Goal: Task Accomplishment & Management: Complete application form

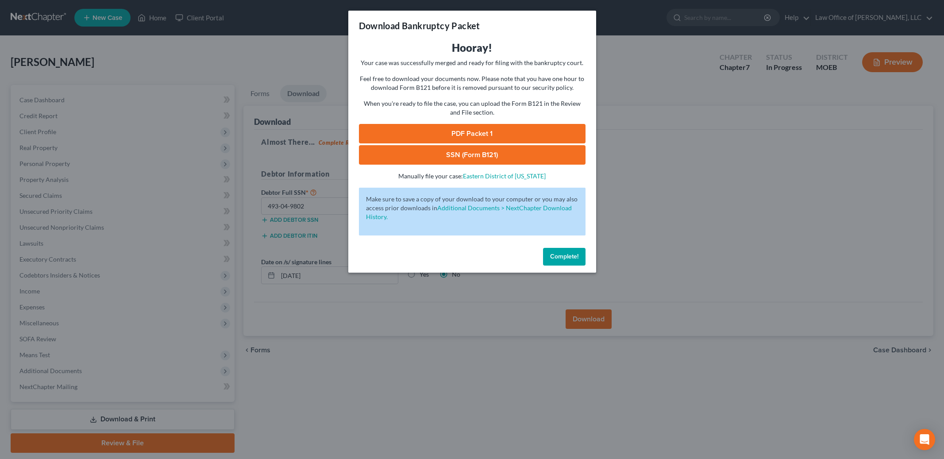
scroll to position [26, 0]
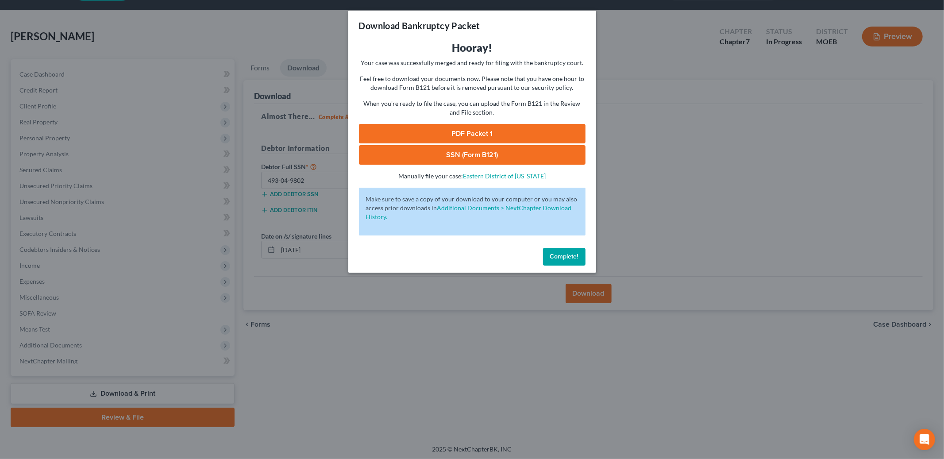
click at [561, 250] on button "Complete!" at bounding box center [564, 257] width 42 height 18
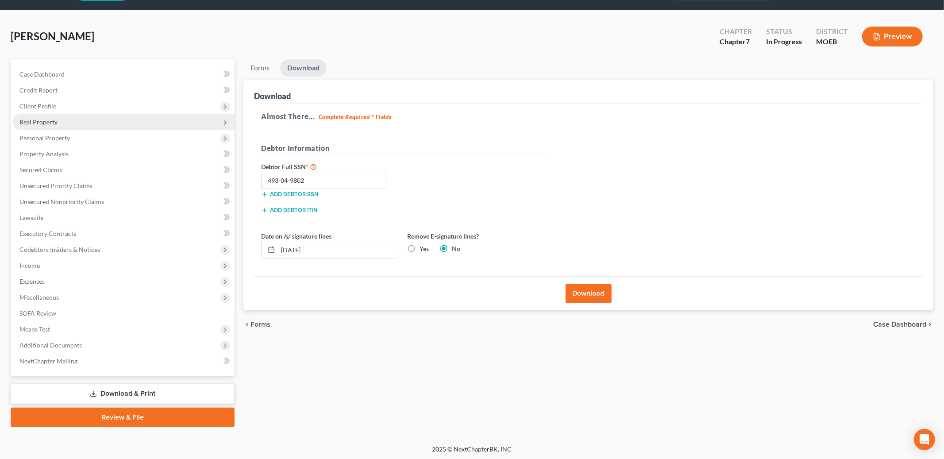
click at [69, 119] on span "Real Property" at bounding box center [123, 122] width 222 height 16
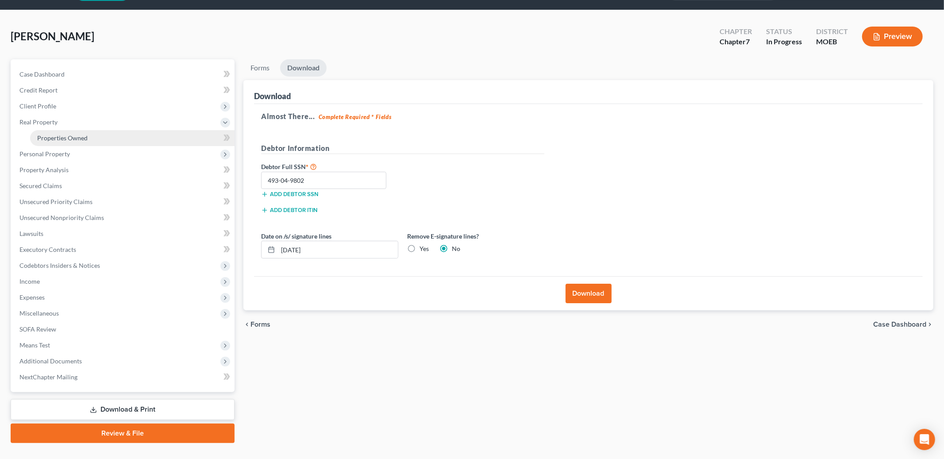
click at [91, 134] on link "Properties Owned" at bounding box center [132, 138] width 204 height 16
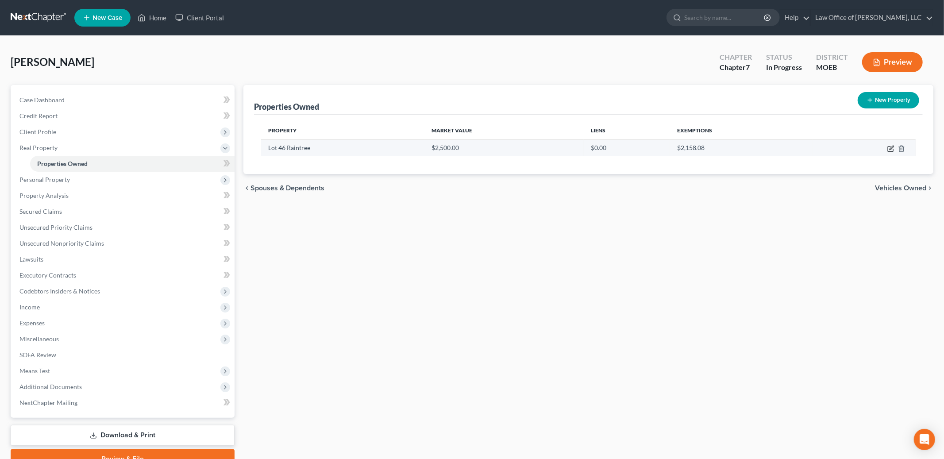
click at [893, 146] on icon "button" at bounding box center [891, 148] width 4 height 4
select select "26"
select select "49"
select select "3"
select select "1"
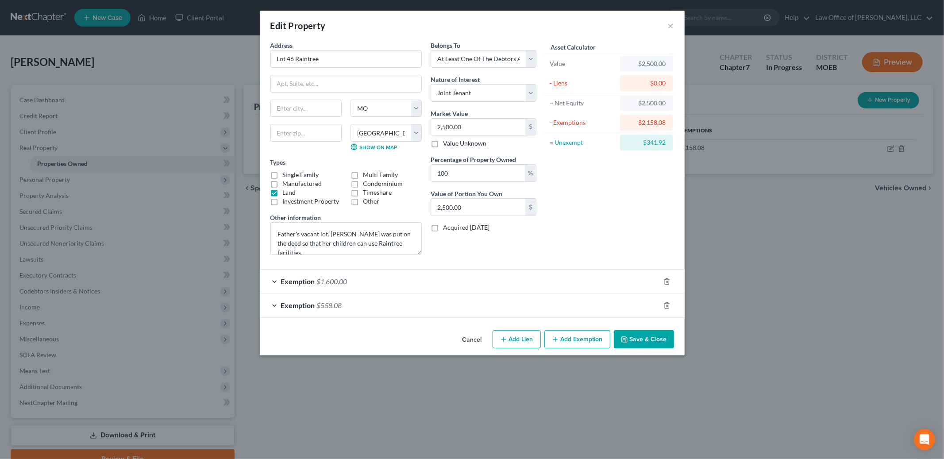
click at [643, 336] on button "Save & Close" at bounding box center [644, 339] width 60 height 19
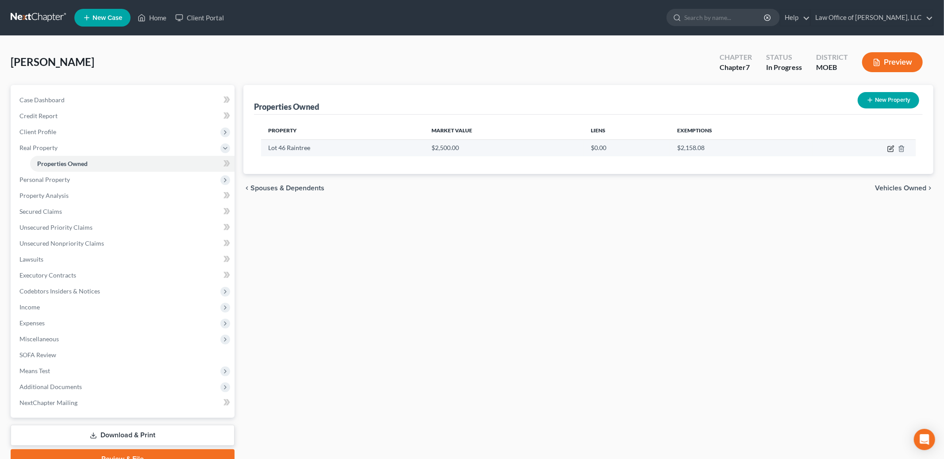
click at [889, 148] on icon "button" at bounding box center [890, 148] width 7 height 7
select select "26"
select select "49"
select select "3"
select select "1"
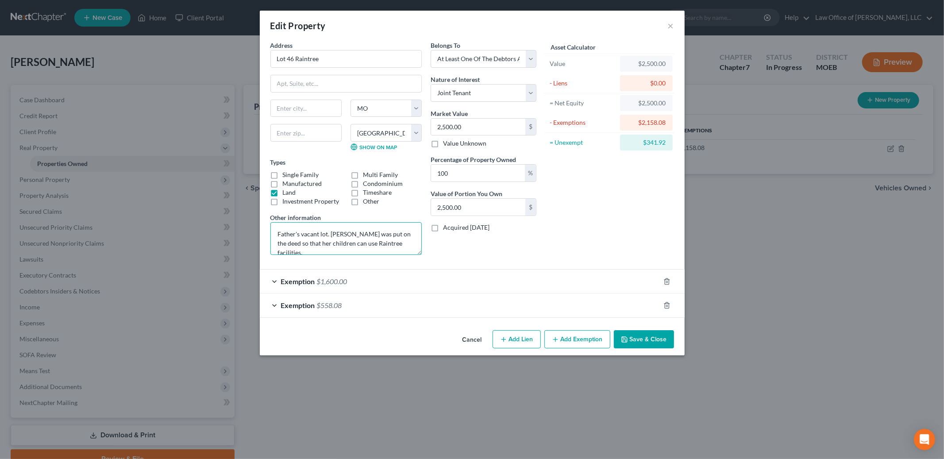
click at [277, 234] on textarea "Father's vacant lot. [PERSON_NAME] was put on the deed so that her children can…" at bounding box center [345, 238] width 151 height 33
drag, startPoint x: 472, startPoint y: 177, endPoint x: 440, endPoint y: 157, distance: 37.9
click at [440, 157] on div "Percentage of Property Owned 100 %" at bounding box center [483, 168] width 106 height 27
type input "3"
type input "75.00"
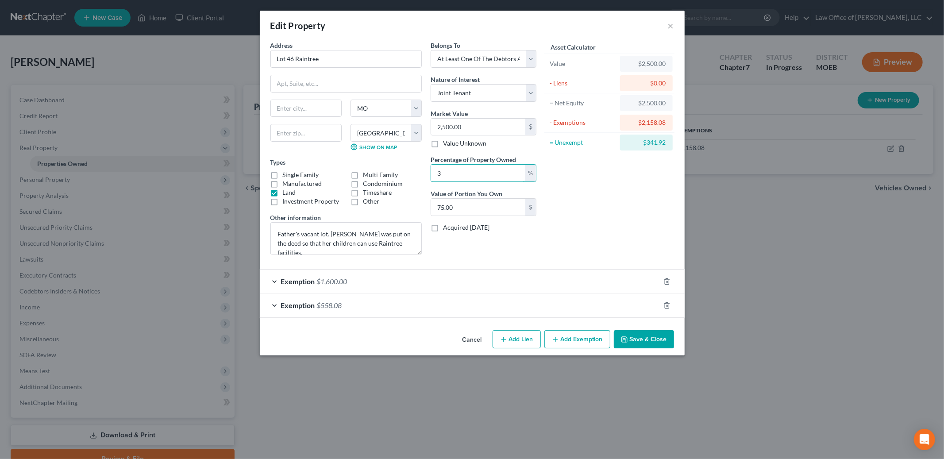
type input "33"
type input "825.00"
type input "33.3"
type input "832.50"
type input "33.33"
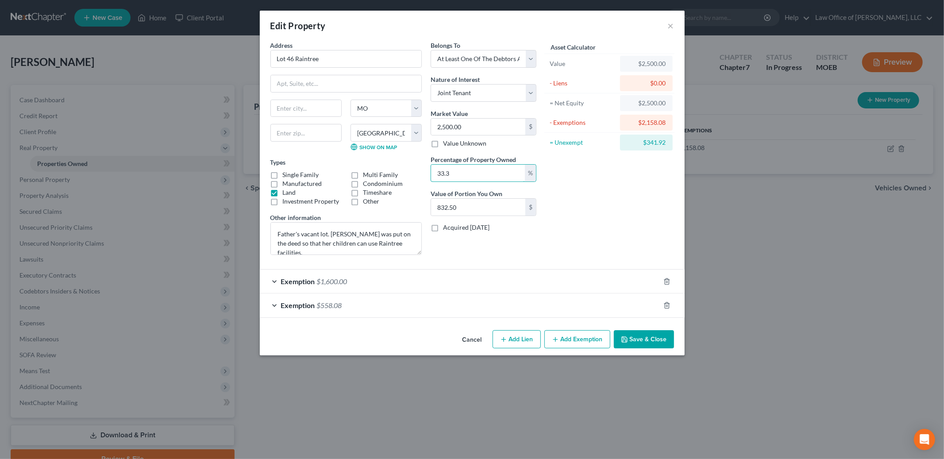
type input "833.25"
drag, startPoint x: 447, startPoint y: 165, endPoint x: 427, endPoint y: 152, distance: 24.1
click at [427, 152] on div "Belongs To * Select Debtor 1 Only Debtor 2 Only Debtor 1 And Debtor 2 Only At L…" at bounding box center [483, 151] width 115 height 221
type input "0"
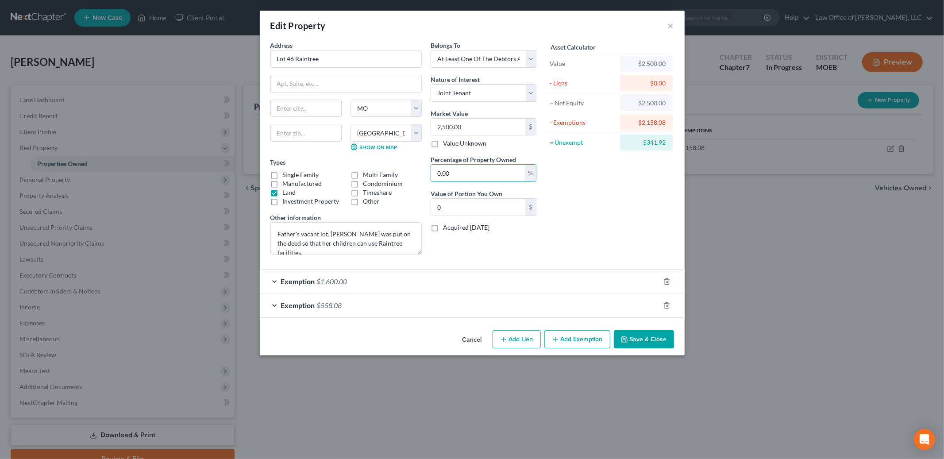
type input "0.00"
click at [276, 234] on textarea "Father's vacant lot. [PERSON_NAME] was put on the deed so that her children can…" at bounding box center [345, 238] width 151 height 33
click at [303, 229] on textarea "Father's vacant lot. [PERSON_NAME] was put on the deed so that her children can…" at bounding box center [345, 238] width 151 height 33
click at [300, 233] on textarea "Father's vacant lot. [PERSON_NAME] was put on the deed so that her children can…" at bounding box center [345, 238] width 151 height 33
click at [412, 244] on textarea "Father's & another person's vacant lot. [PERSON_NAME] was put on the deed so th…" at bounding box center [345, 238] width 151 height 33
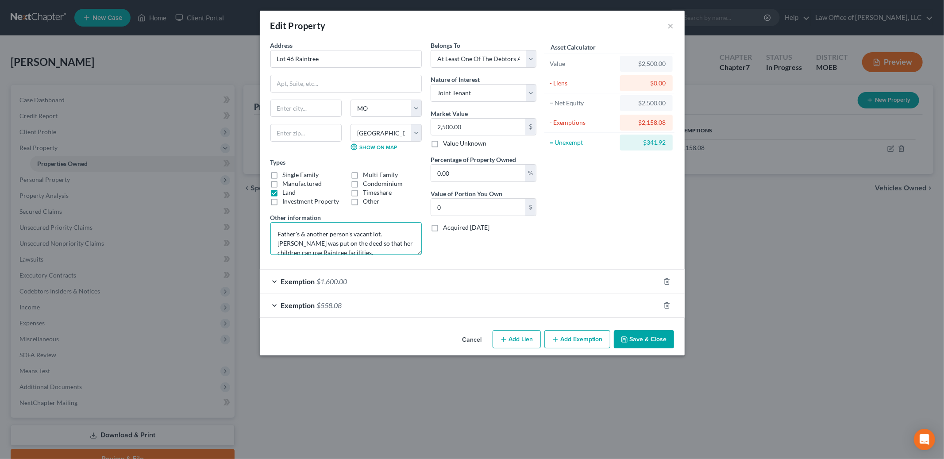
type textarea "Father's & another person's vacant lot. [PERSON_NAME] was put on the deed so th…"
click at [633, 344] on button "Save & Close" at bounding box center [644, 339] width 60 height 19
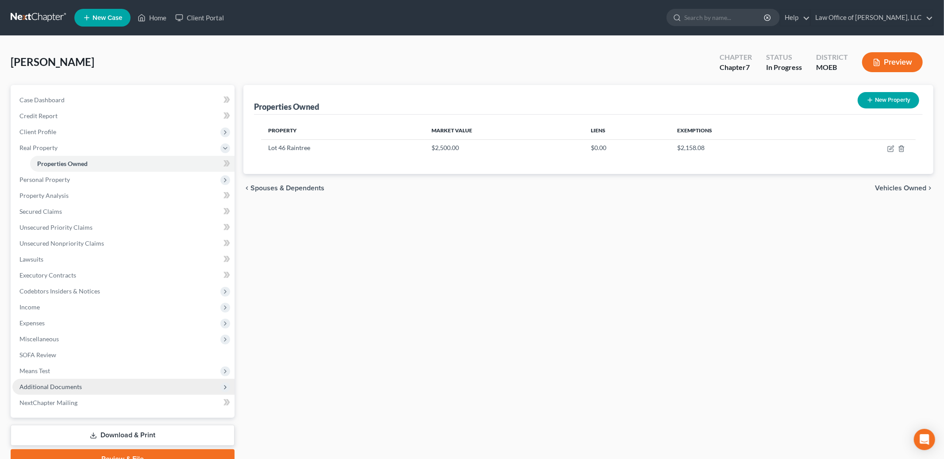
click at [66, 384] on span "Additional Documents" at bounding box center [50, 387] width 62 height 8
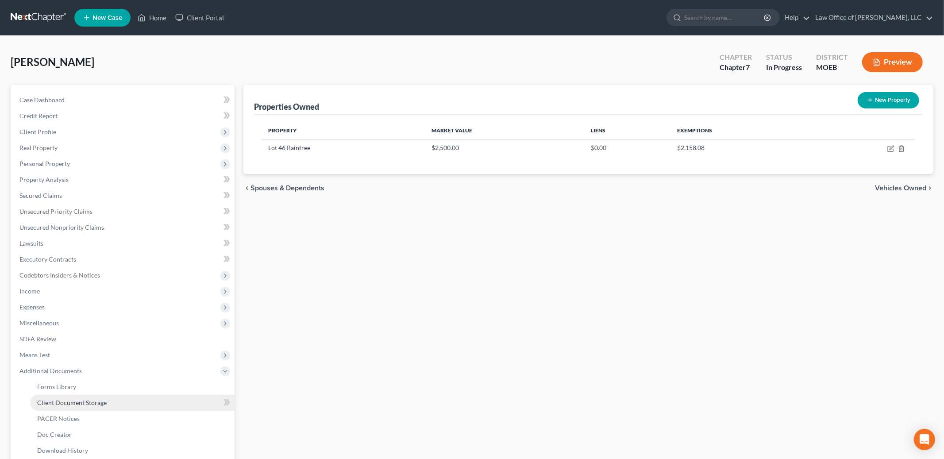
click at [78, 402] on span "Client Document Storage" at bounding box center [71, 403] width 69 height 8
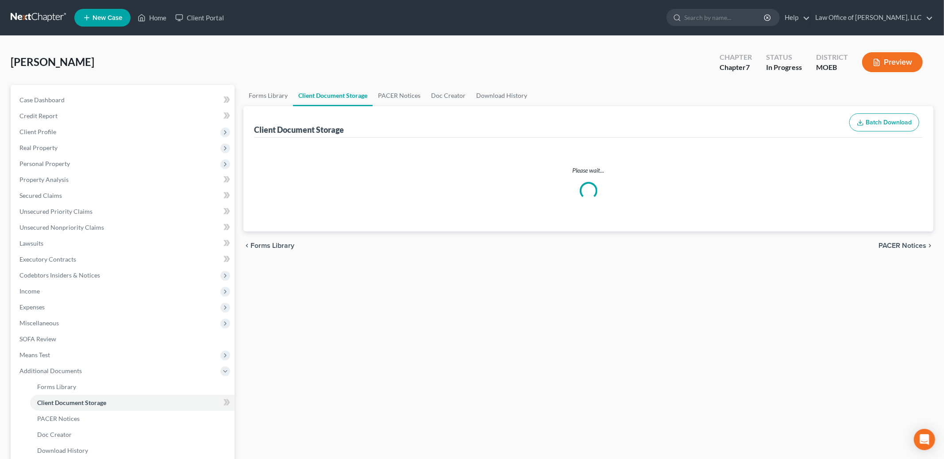
select select "9"
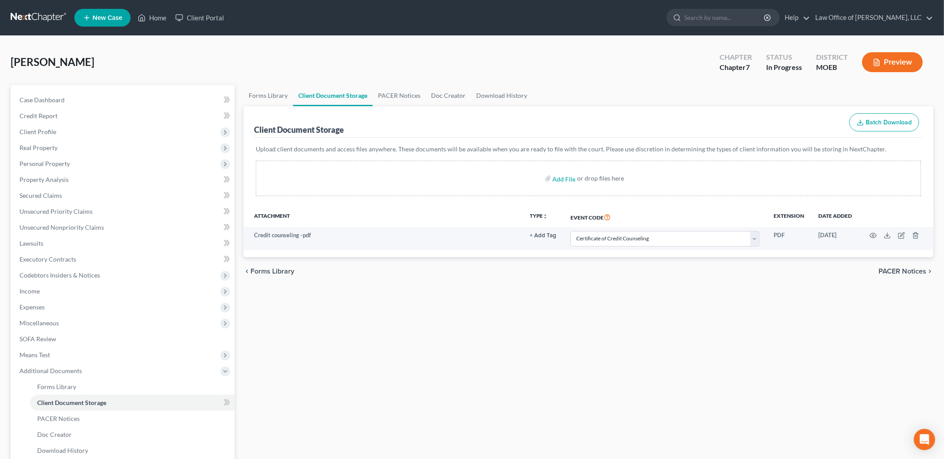
click at [905, 274] on span "PACER Notices" at bounding box center [902, 271] width 48 height 7
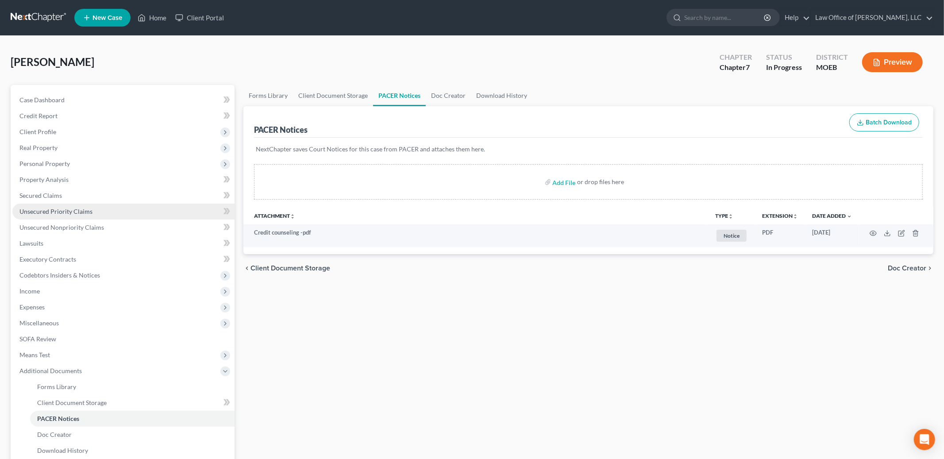
scroll to position [105, 0]
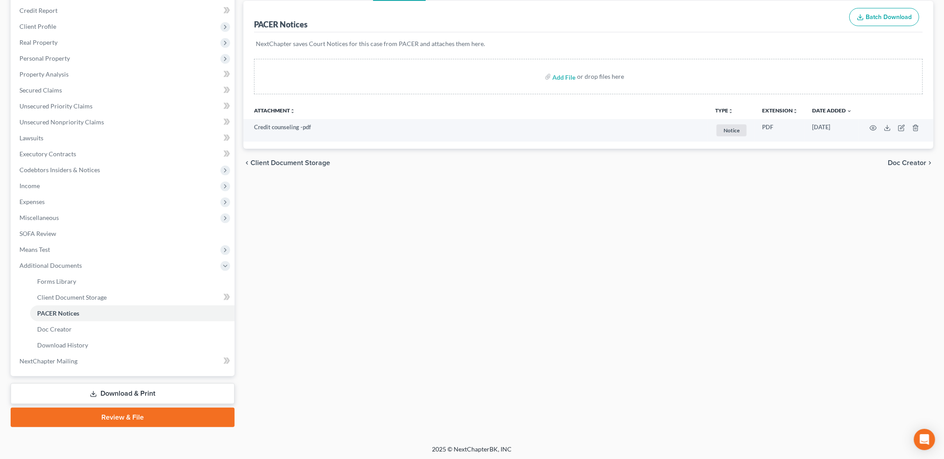
click at [121, 418] on link "Review & File" at bounding box center [123, 416] width 224 height 19
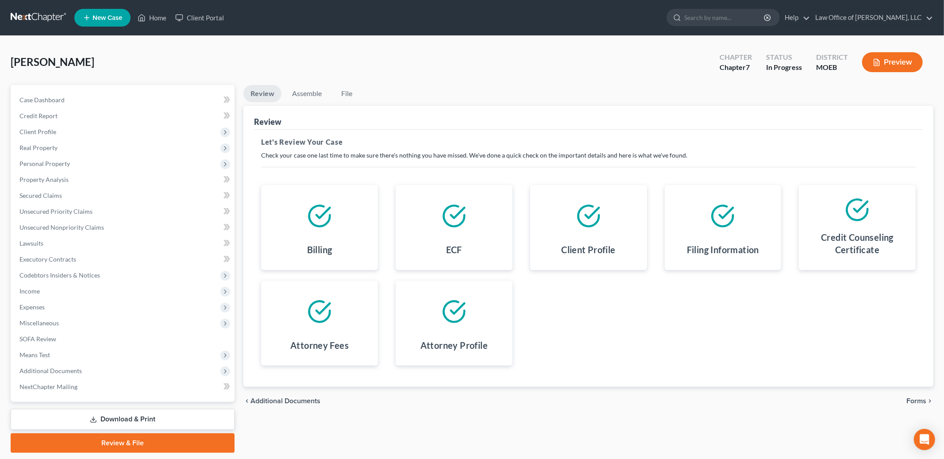
click at [921, 400] on span "Forms" at bounding box center [916, 400] width 20 height 7
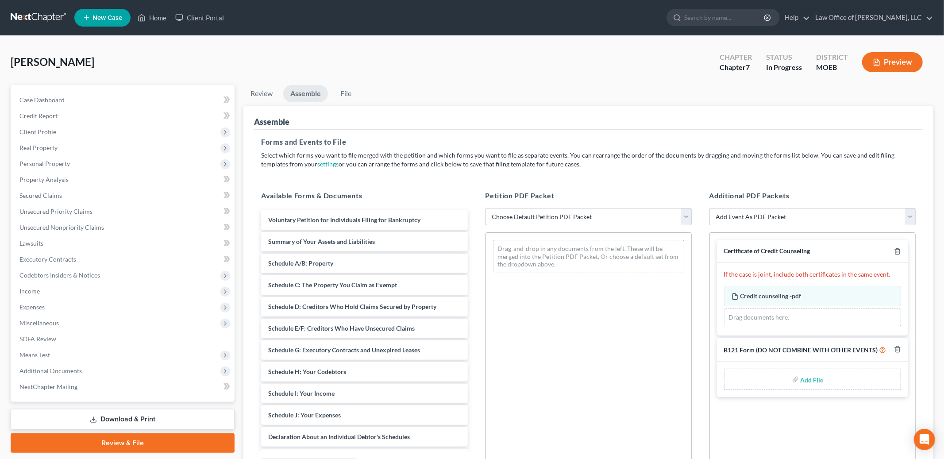
click at [605, 218] on select "Choose Default Petition PDF Packet Complete Bankruptcy Petition (all forms and …" at bounding box center [588, 217] width 206 height 18
select select "0"
click at [485, 208] on select "Choose Default Petition PDF Packet Complete Bankruptcy Petition (all forms and …" at bounding box center [588, 217] width 206 height 18
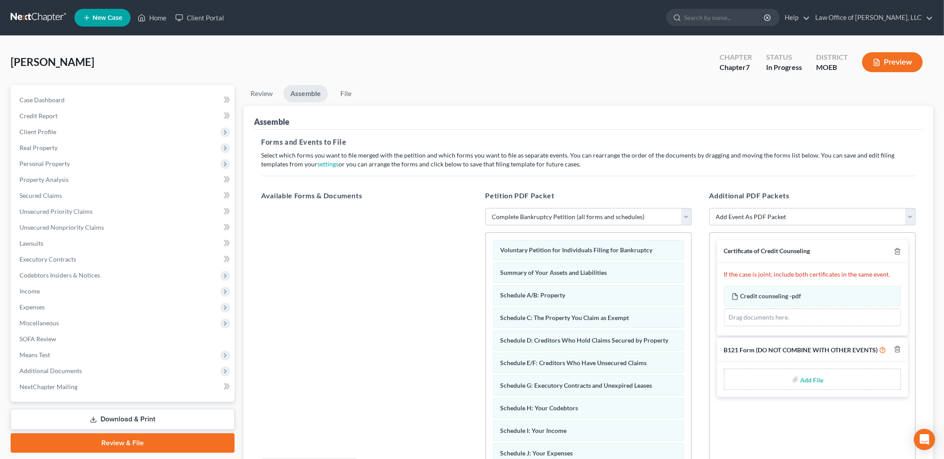
drag, startPoint x: 818, startPoint y: 380, endPoint x: 818, endPoint y: 376, distance: 4.9
click at [818, 376] on input "file" at bounding box center [810, 379] width 21 height 16
type input "C:\fakepath\B121.pdf"
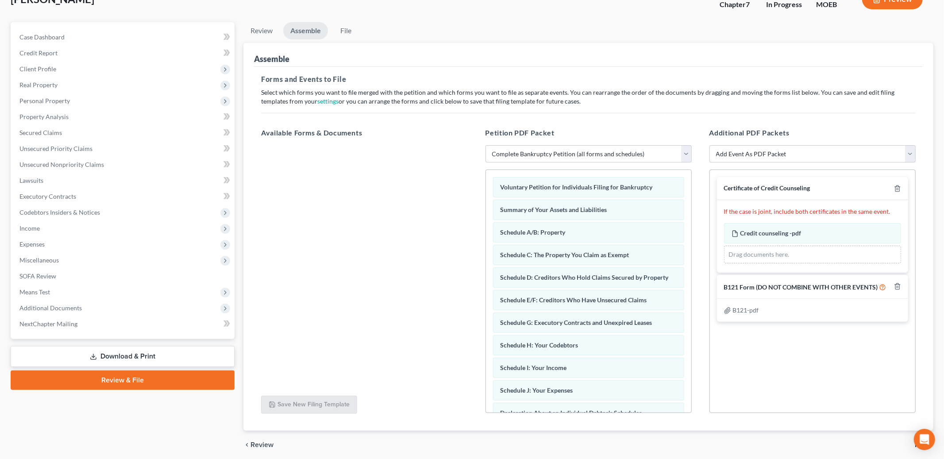
scroll to position [96, 0]
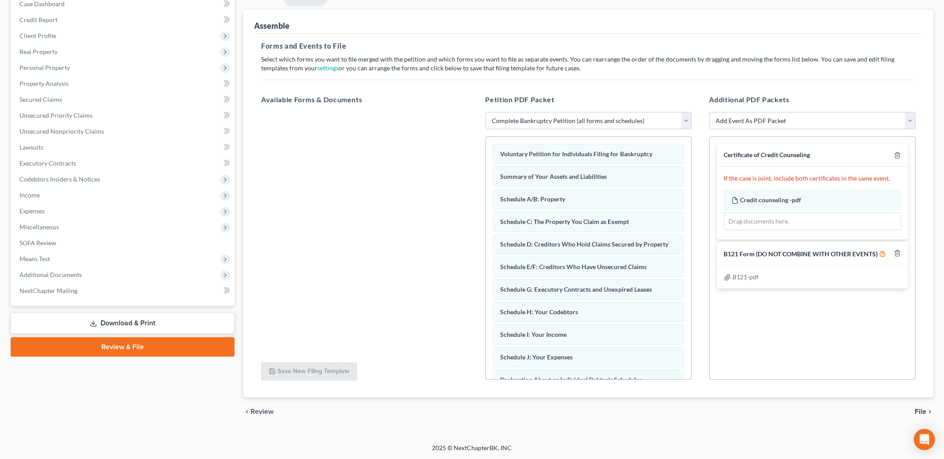
click at [920, 410] on span "File" at bounding box center [920, 411] width 12 height 7
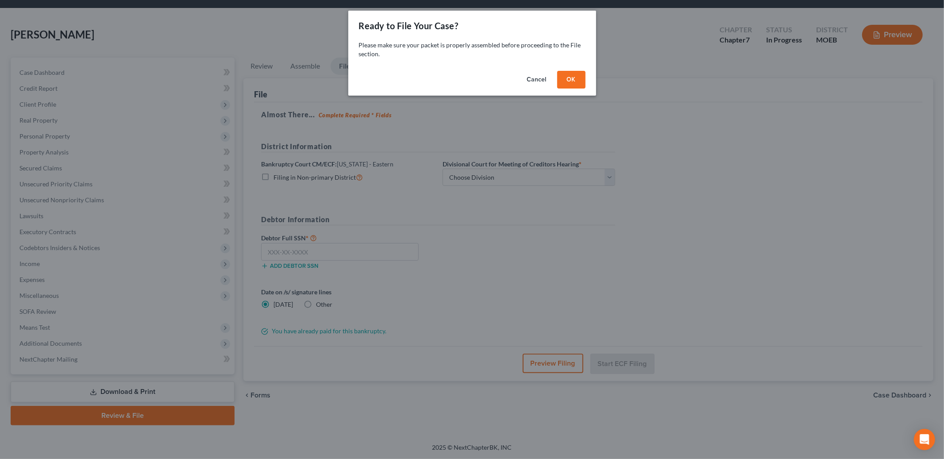
scroll to position [26, 0]
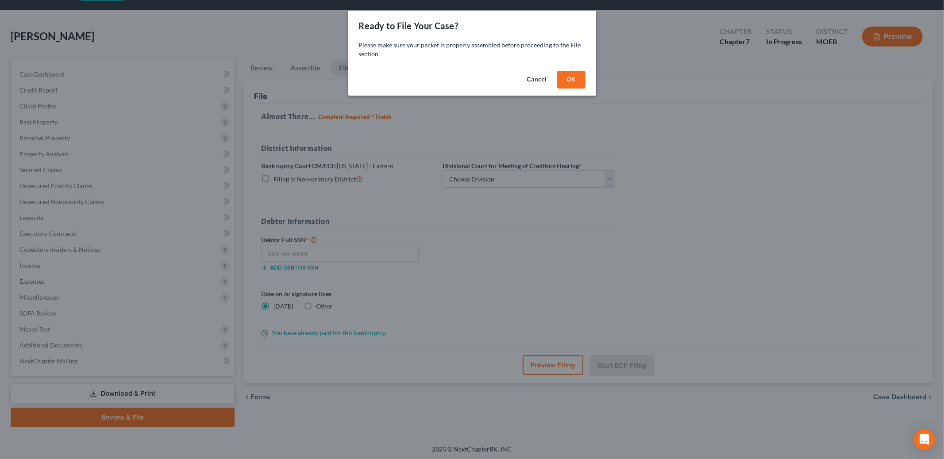
click at [578, 82] on button "OK" at bounding box center [571, 80] width 28 height 18
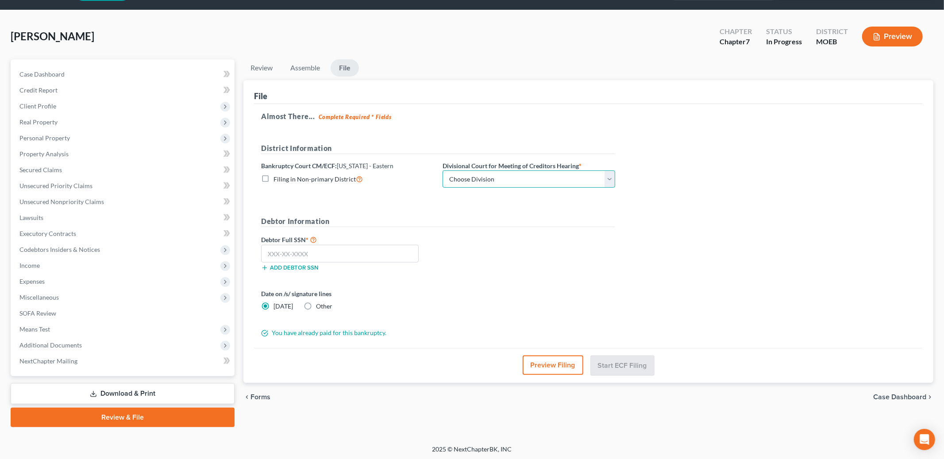
click at [506, 177] on select "Choose Division Cape Girardeau Hannibal [GEOGRAPHIC_DATA][PERSON_NAME]" at bounding box center [528, 179] width 173 height 18
select select "2"
click at [442, 170] on select "Choose Division Cape Girardeau Hannibal [GEOGRAPHIC_DATA][PERSON_NAME]" at bounding box center [528, 179] width 173 height 18
click at [357, 255] on input "text" at bounding box center [339, 254] width 157 height 18
type input "493-04-9802"
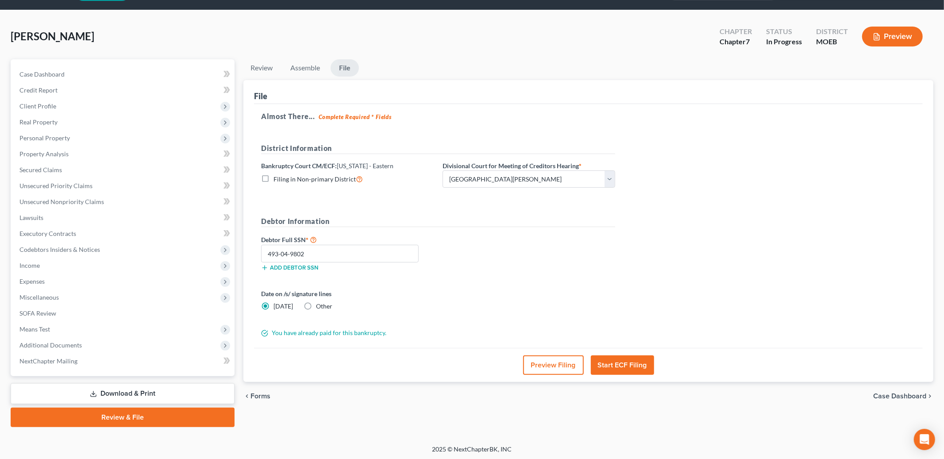
click at [622, 364] on button "Start ECF Filing" at bounding box center [622, 364] width 63 height 19
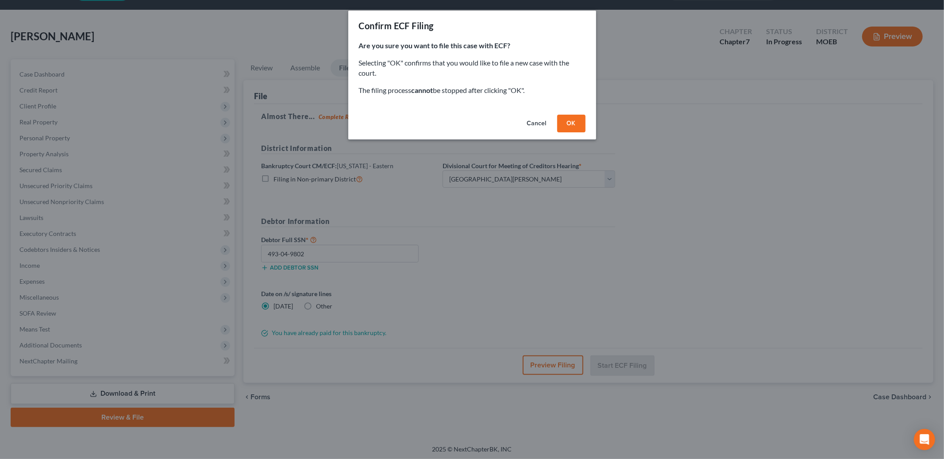
click at [567, 115] on button "OK" at bounding box center [571, 124] width 28 height 18
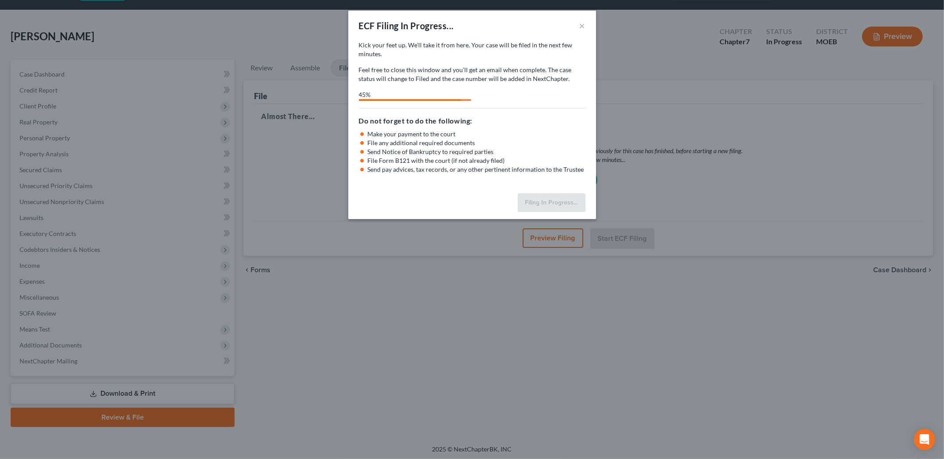
select select "2"
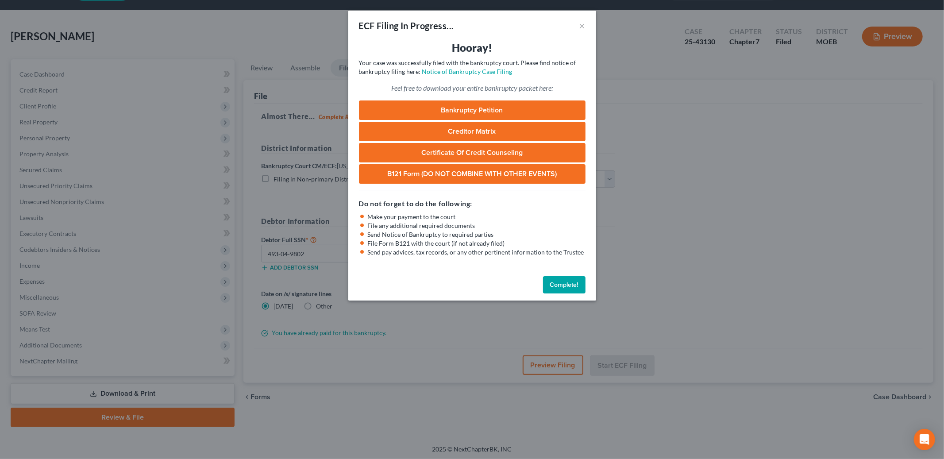
click at [570, 284] on button "Complete!" at bounding box center [564, 285] width 42 height 18
